Goal: Information Seeking & Learning: Learn about a topic

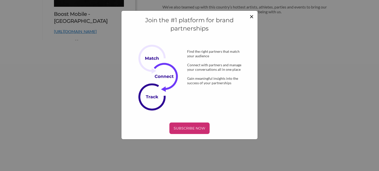
click at [253, 19] on span "×" at bounding box center [252, 16] width 4 height 9
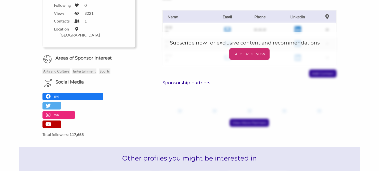
scroll to position [169, 0]
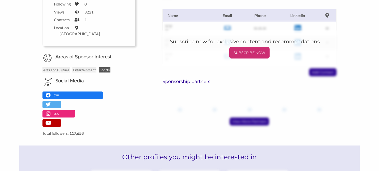
click at [103, 67] on p "Sports" at bounding box center [105, 69] width 12 height 5
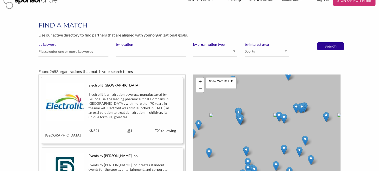
scroll to position [12, 0]
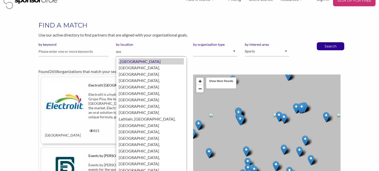
click at [169, 61] on div ", Australia" at bounding box center [151, 61] width 65 height 7
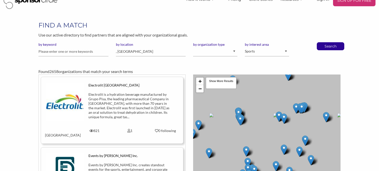
click at [117, 51] on input ", Australia" at bounding box center [151, 52] width 70 height 10
type input ",Australia"
click at [323, 43] on button "Search" at bounding box center [331, 47] width 17 height 8
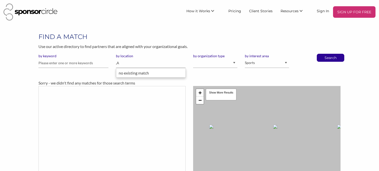
type input ","
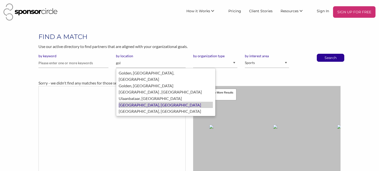
click at [134, 102] on div "Gold Coast, QLD 4223, Australia" at bounding box center [166, 105] width 94 height 7
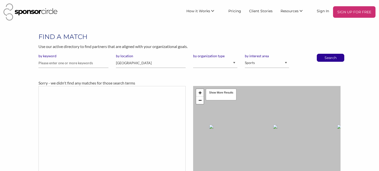
type input "[GEOGRAPHIC_DATA]"
click at [231, 65] on select "I am an event organizer seeking new partnerships with suppliers, exhibitors or …" at bounding box center [215, 63] width 44 height 10
select select "Creator"
click at [193, 58] on select "I am an event organizer seeking new partnerships with suppliers, exhibitors or …" at bounding box center [215, 63] width 44 height 10
click at [335, 55] on p "Search" at bounding box center [331, 58] width 17 height 8
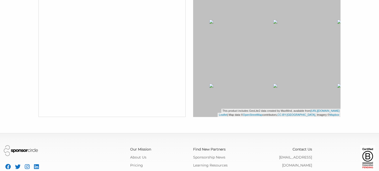
scroll to position [131, 0]
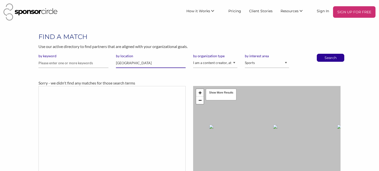
click at [163, 61] on input "[GEOGRAPHIC_DATA]" at bounding box center [151, 63] width 70 height 10
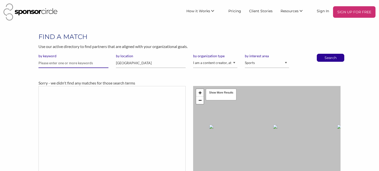
click at [87, 66] on input "text" at bounding box center [74, 63] width 70 height 10
type input "bm"
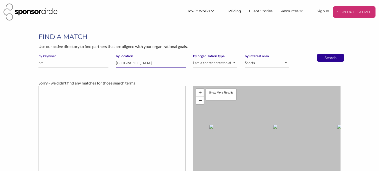
drag, startPoint x: 153, startPoint y: 62, endPoint x: 115, endPoint y: 61, distance: 38.0
click at [115, 61] on div "by location Gold Coast, QLD 4223" at bounding box center [151, 63] width 78 height 18
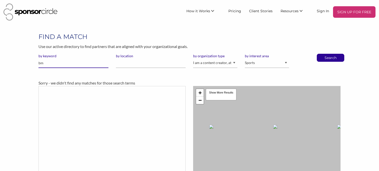
click at [94, 68] on input "bm" at bounding box center [74, 63] width 70 height 10
type input "bmx racing"
click at [323, 54] on button "Search" at bounding box center [331, 58] width 17 height 8
click at [336, 55] on p "Search" at bounding box center [331, 58] width 17 height 8
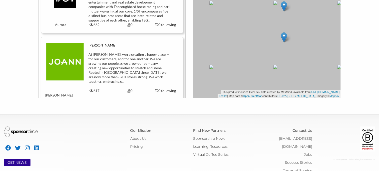
scroll to position [117, 0]
